Goal: Register for event/course

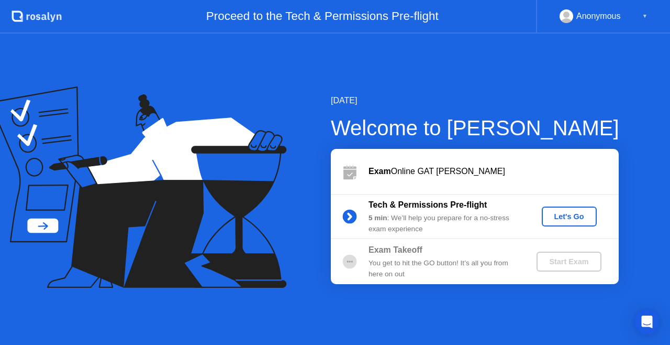
click at [563, 216] on div "Let's Go" at bounding box center [569, 216] width 47 height 8
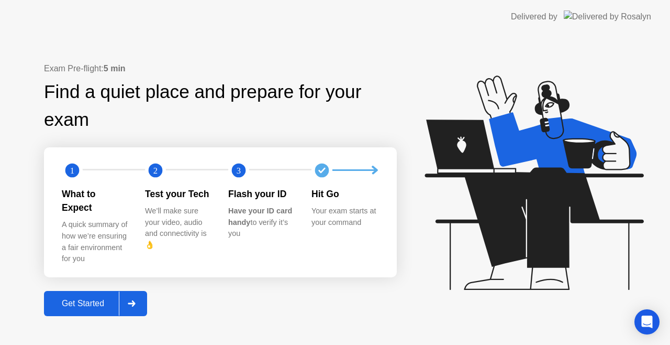
click at [66, 298] on div "Get Started" at bounding box center [83, 302] width 72 height 9
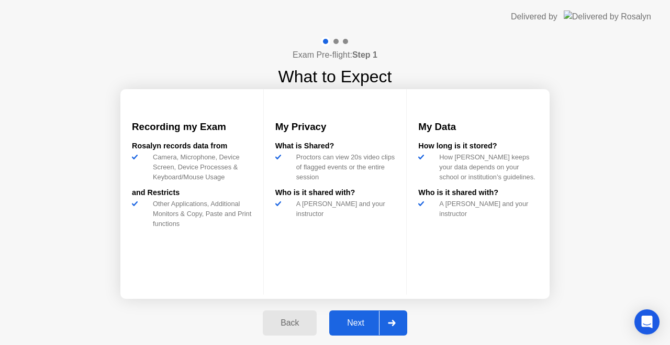
click at [342, 318] on div "Next" at bounding box center [355, 322] width 47 height 9
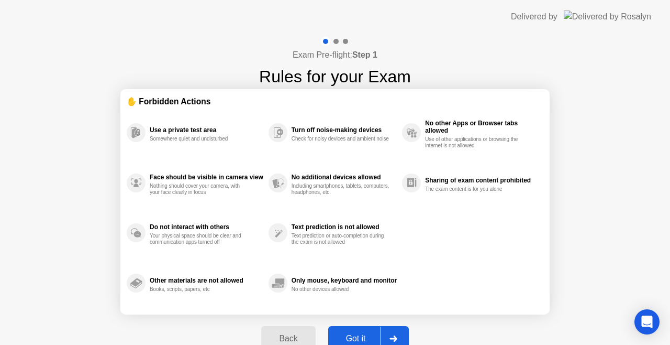
click at [342, 318] on div "Back Got it" at bounding box center [335, 338] width 160 height 48
click at [354, 334] on div "Got it" at bounding box center [355, 338] width 49 height 9
select select "**********"
select select "*******"
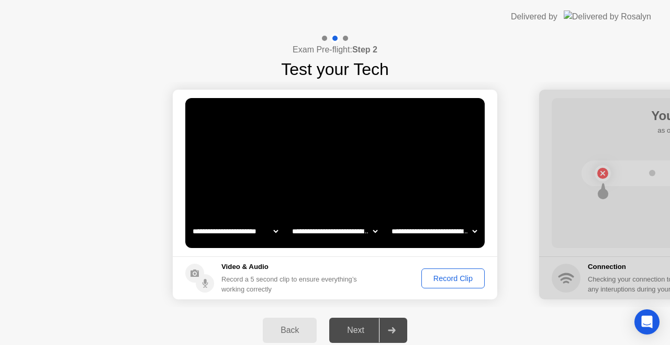
click at [458, 278] on div "Record Clip" at bounding box center [453, 278] width 56 height 8
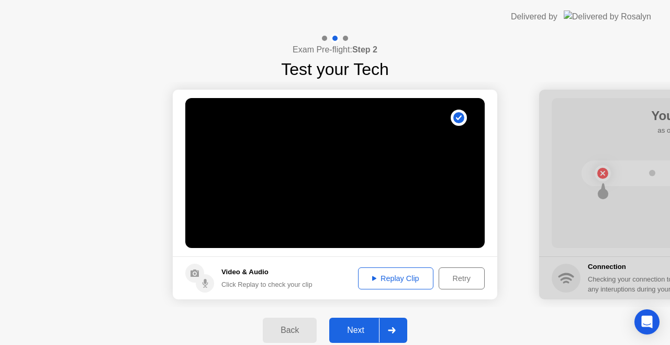
click at [400, 276] on div "Replay Clip" at bounding box center [396, 278] width 68 height 8
click at [357, 328] on div "Next" at bounding box center [355, 329] width 47 height 9
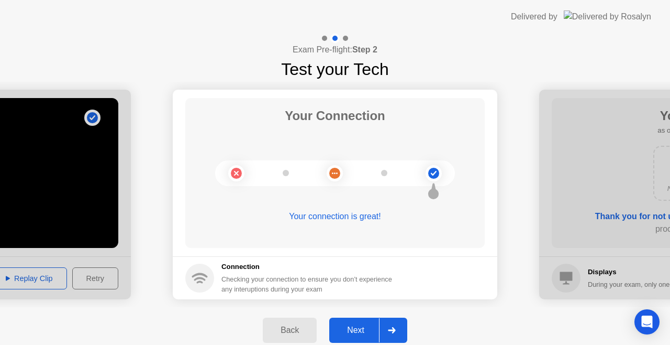
click at [357, 328] on div "Next" at bounding box center [355, 329] width 47 height 9
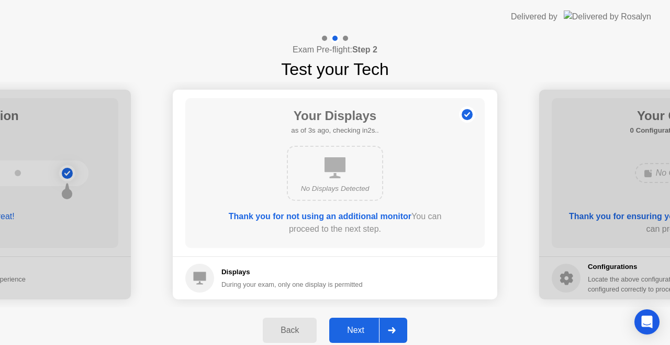
click at [354, 325] on div "Next" at bounding box center [355, 329] width 47 height 9
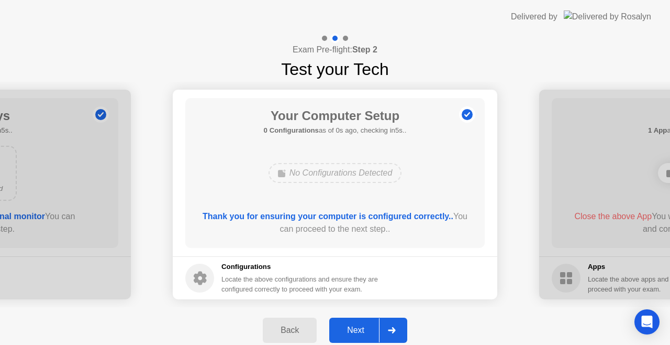
click at [354, 325] on div "Next" at bounding box center [355, 329] width 47 height 9
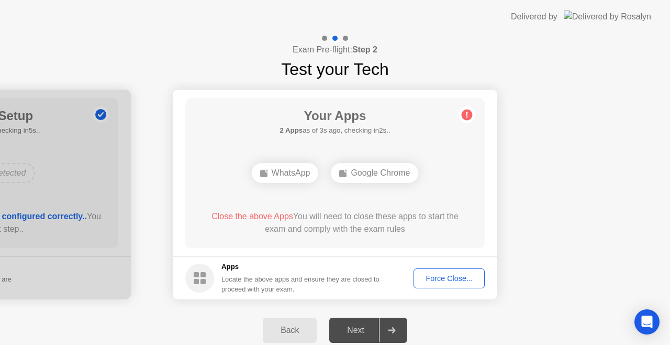
click at [367, 179] on div "Google Chrome" at bounding box center [374, 173] width 87 height 20
click at [439, 281] on div "Force Close..." at bounding box center [449, 278] width 64 height 8
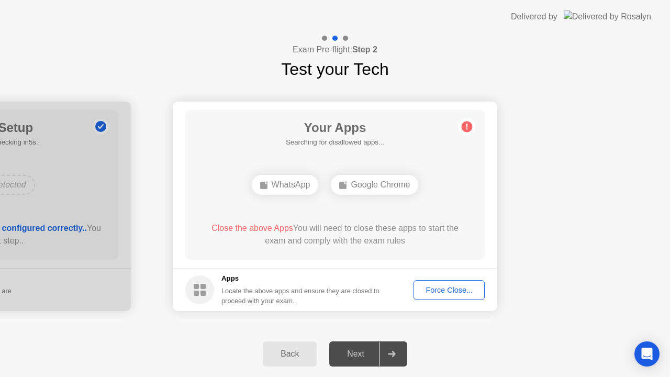
drag, startPoint x: 467, startPoint y: 116, endPoint x: 467, endPoint y: 128, distance: 12.0
click at [467, 128] on icon at bounding box center [468, 127] width 2 height 6
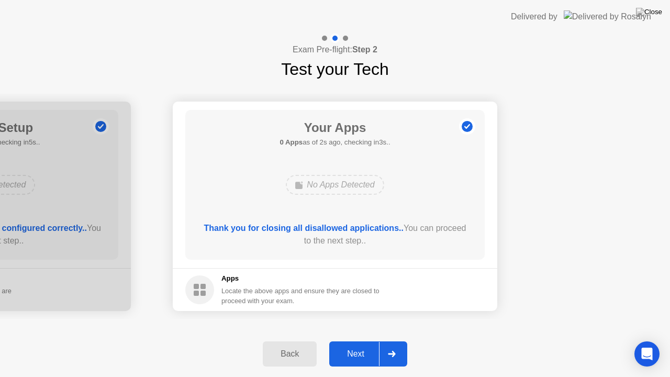
click at [368, 344] on div "Next" at bounding box center [355, 353] width 47 height 9
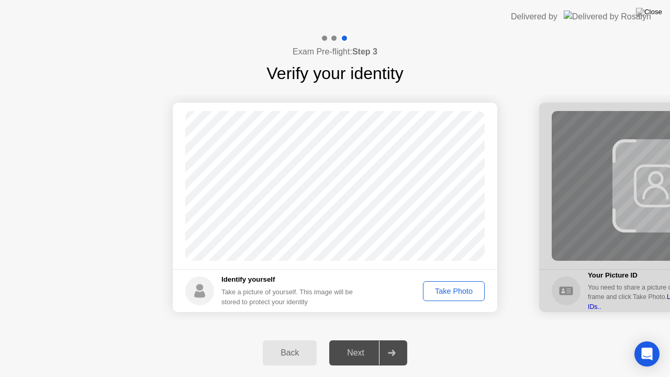
click at [457, 295] on div "Take Photo" at bounding box center [454, 291] width 54 height 8
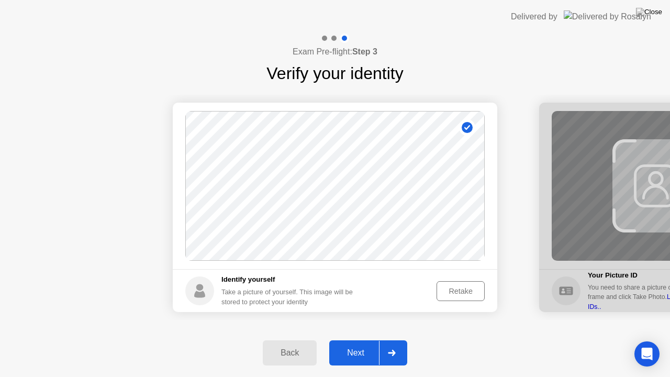
click at [470, 294] on div "Retake" at bounding box center [460, 291] width 41 height 8
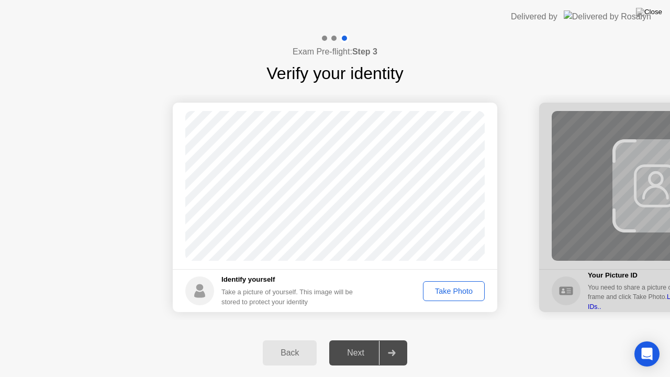
click at [470, 294] on div "Take Photo" at bounding box center [454, 291] width 54 height 8
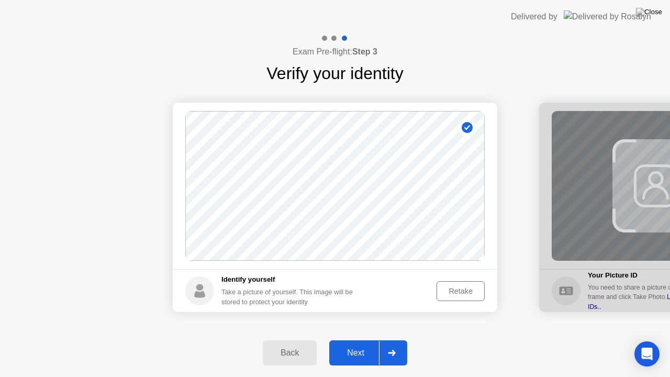
click at [470, 294] on div "Retake" at bounding box center [460, 291] width 41 height 8
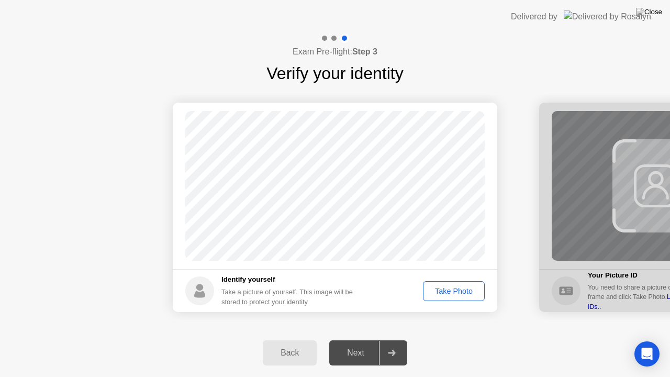
click at [469, 293] on div "Take Photo" at bounding box center [454, 291] width 54 height 8
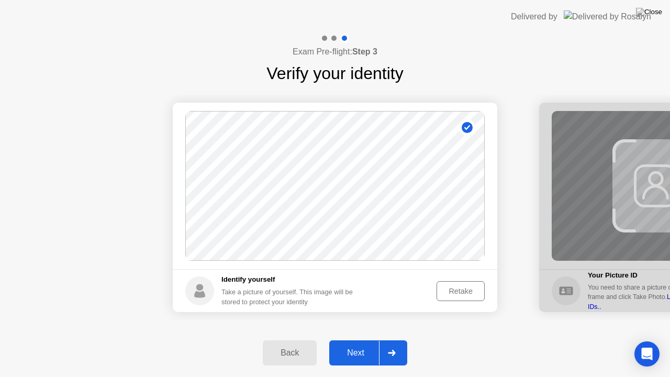
click at [359, 344] on div "Next" at bounding box center [355, 352] width 47 height 9
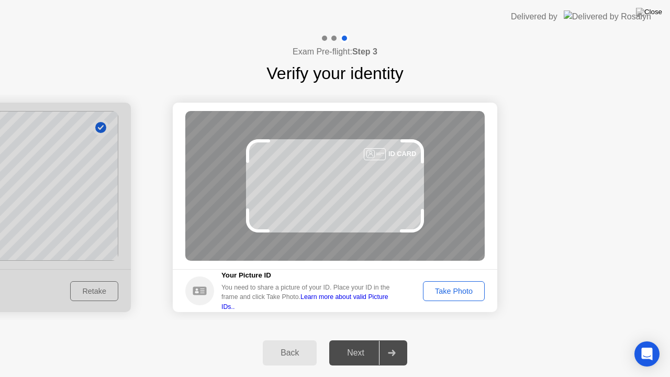
click at [456, 291] on div "Take Photo" at bounding box center [454, 291] width 54 height 8
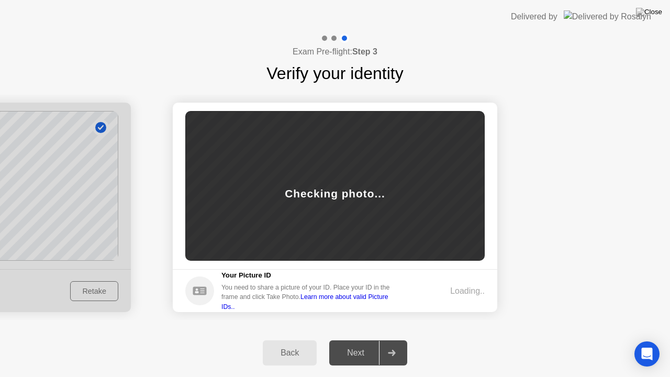
click at [456, 291] on div "Loading.." at bounding box center [467, 291] width 35 height 13
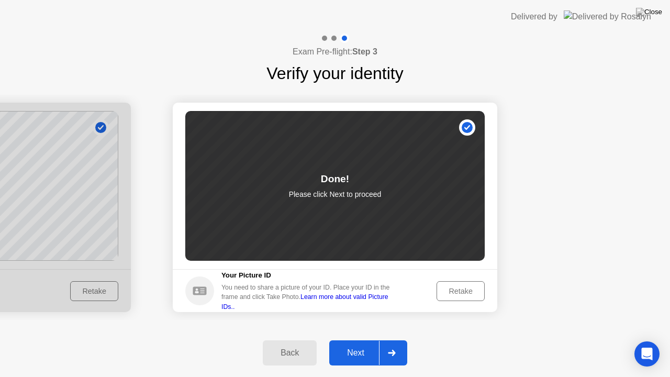
click at [353, 344] on div "Next" at bounding box center [355, 352] width 47 height 9
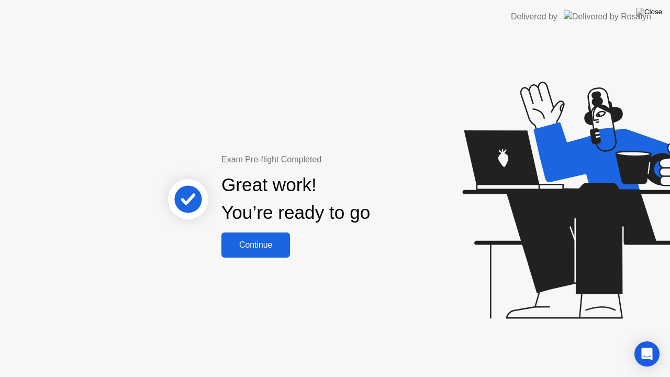
click at [267, 240] on div "Continue" at bounding box center [256, 244] width 62 height 9
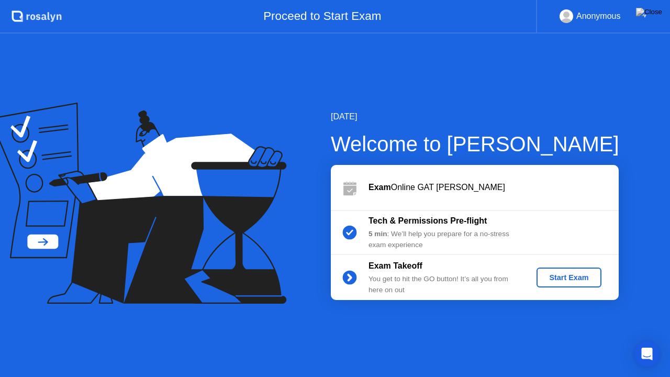
click at [567, 278] on div "Start Exam" at bounding box center [569, 277] width 56 height 8
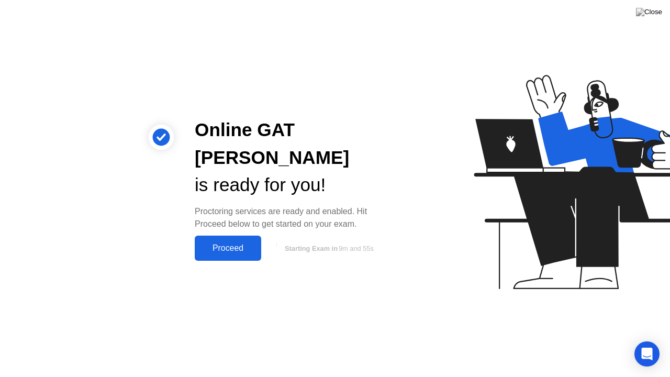
click at [231, 243] on div "Proceed" at bounding box center [228, 247] width 60 height 9
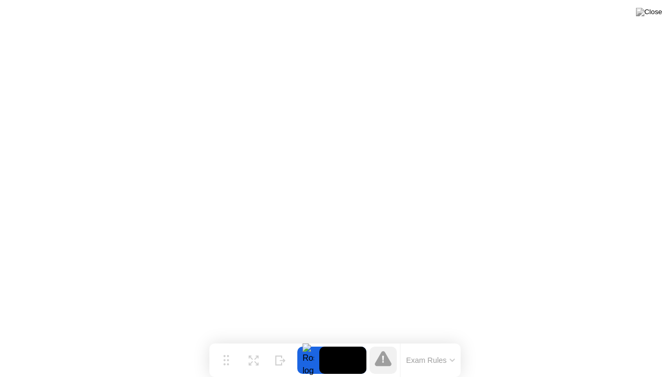
click at [341, 344] on video at bounding box center [342, 360] width 47 height 27
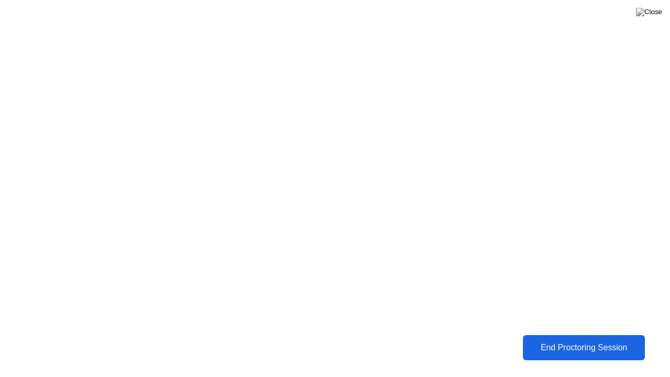
click at [563, 344] on div "End Proctoring Session" at bounding box center [584, 347] width 116 height 9
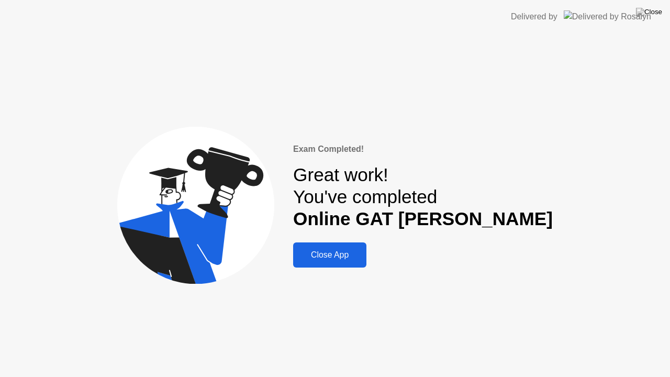
click at [363, 260] on div "Close App" at bounding box center [329, 254] width 67 height 9
